Goal: Information Seeking & Learning: Check status

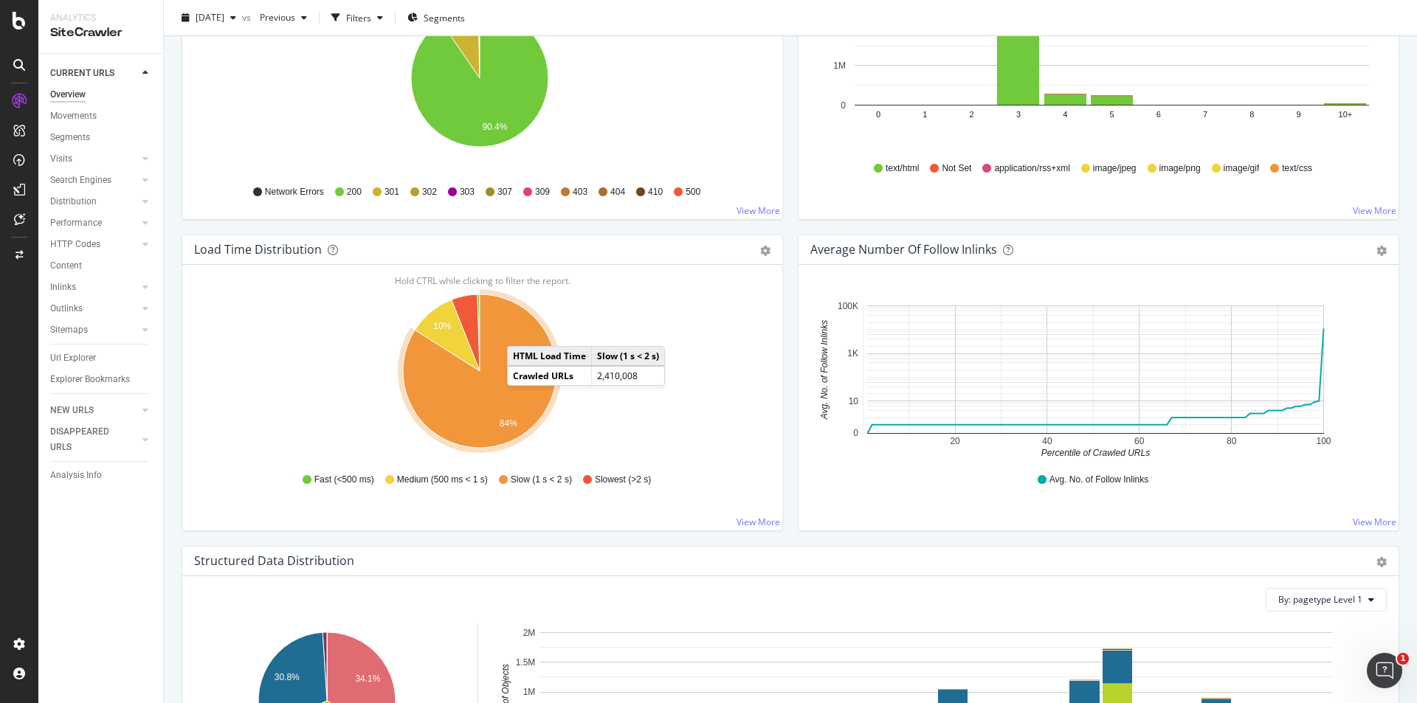
scroll to position [921, 0]
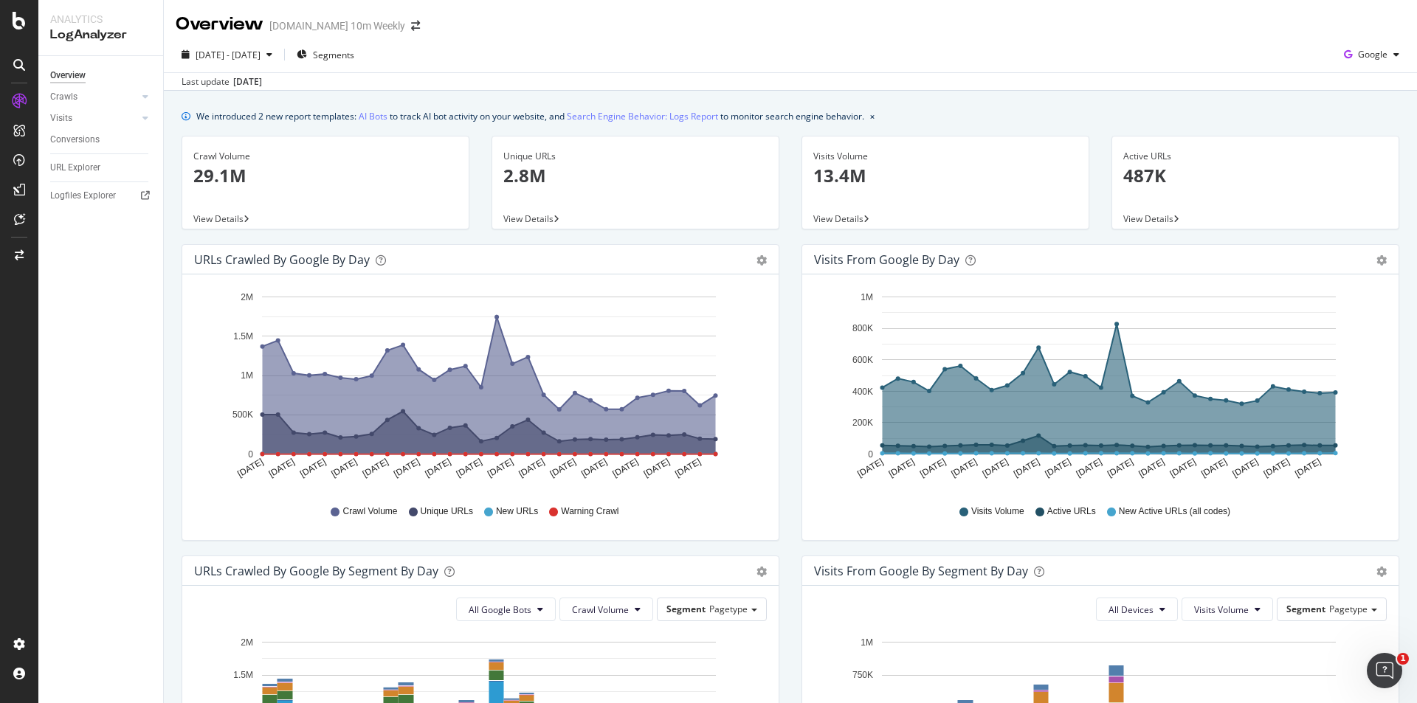
scroll to position [527, 0]
